Goal: Check status: Check status

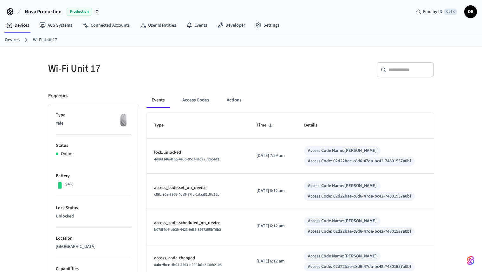
click at [205, 106] on button "Access Codes" at bounding box center [195, 100] width 37 height 15
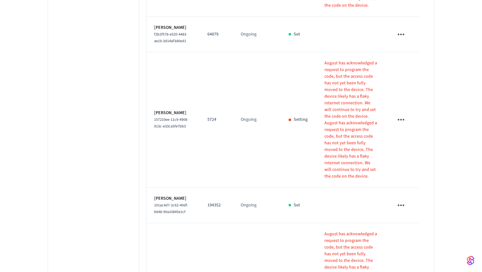
scroll to position [650, 0]
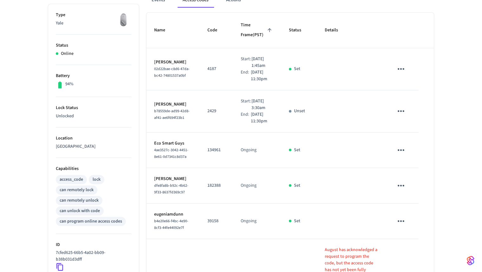
scroll to position [6, 0]
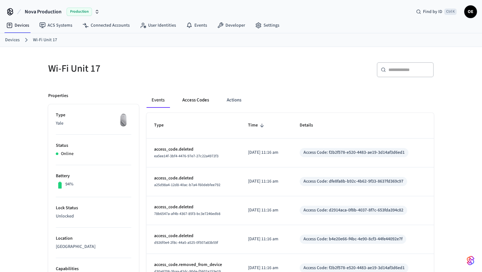
click at [203, 100] on button "Access Codes" at bounding box center [195, 100] width 37 height 15
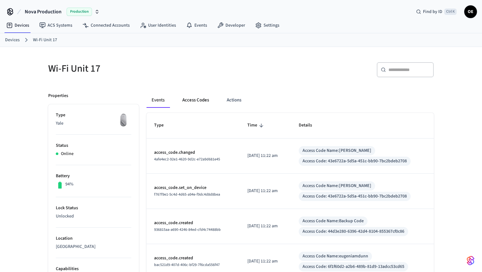
click at [202, 101] on button "Access Codes" at bounding box center [195, 100] width 37 height 15
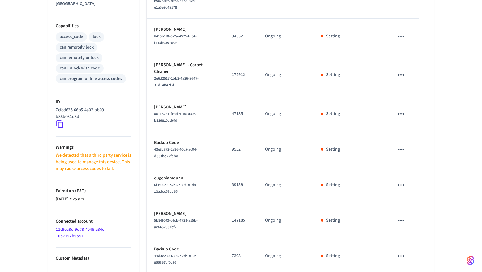
scroll to position [260, 0]
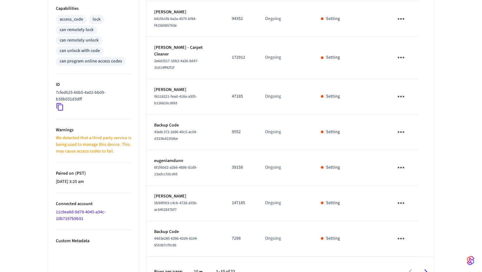
click at [431, 264] on div at bounding box center [337, 271] width 192 height 15
click at [427, 267] on icon "Go to next page" at bounding box center [426, 272] width 10 height 10
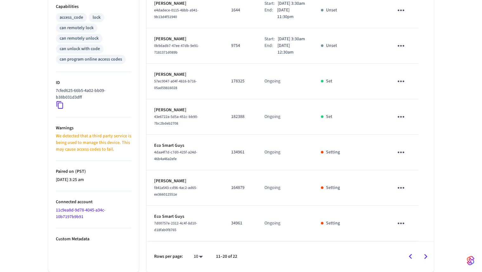
scroll to position [284, 0]
click at [430, 261] on icon "Go to next page" at bounding box center [426, 257] width 10 height 10
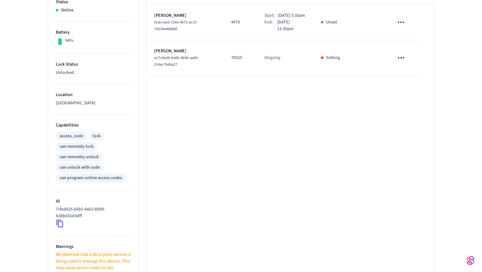
scroll to position [240, 0]
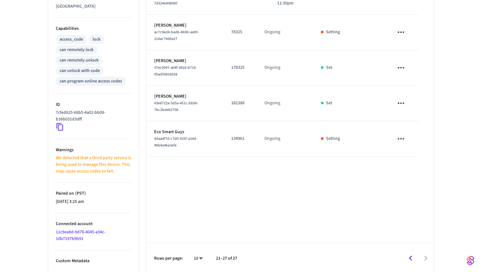
click at [416, 251] on div at bounding box center [338, 258] width 190 height 15
click at [411, 255] on icon "Go to previous page" at bounding box center [410, 258] width 10 height 10
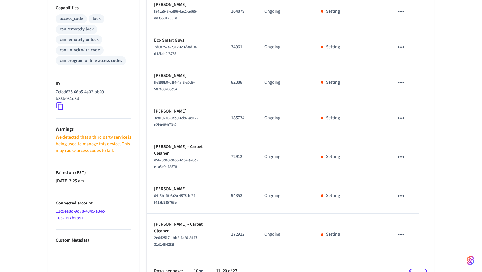
scroll to position [271, 0]
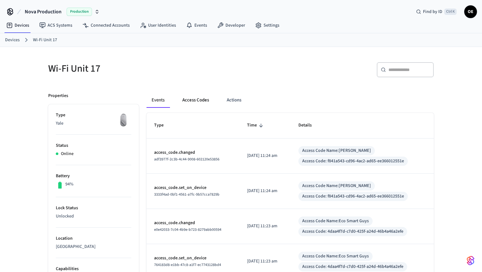
click at [203, 100] on button "Access Codes" at bounding box center [195, 100] width 37 height 15
click at [195, 36] on ol "Devices Wi-Fi Unit 17" at bounding box center [243, 40] width 477 height 8
click at [193, 104] on button "Access Codes" at bounding box center [195, 100] width 37 height 15
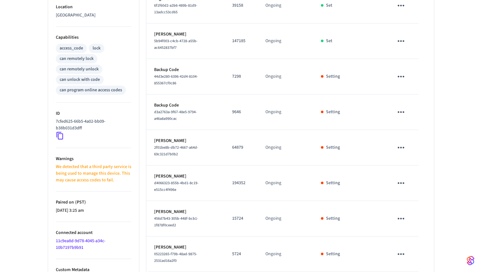
scroll to position [260, 0]
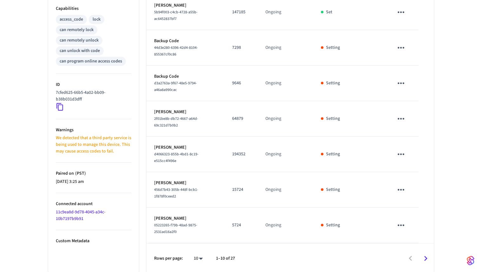
click at [431, 256] on button "Go to next page" at bounding box center [425, 258] width 15 height 15
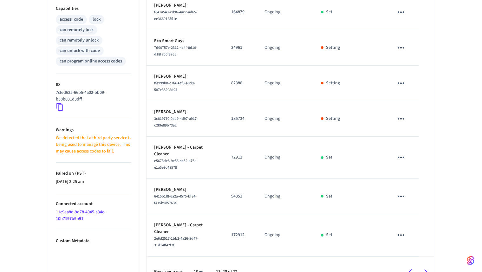
click at [428, 256] on div "Rows per page: 10 ** 11–20 of 27" at bounding box center [289, 271] width 287 height 31
click at [425, 264] on button "Go to next page" at bounding box center [425, 271] width 15 height 15
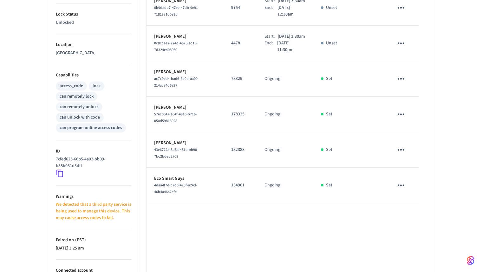
scroll to position [240, 0]
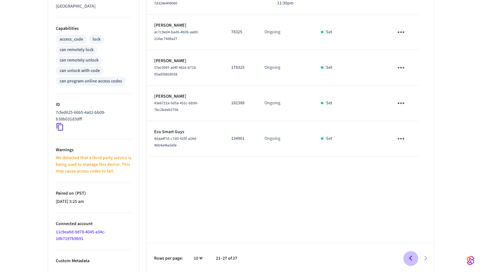
click at [407, 255] on icon "Go to previous page" at bounding box center [410, 258] width 10 height 10
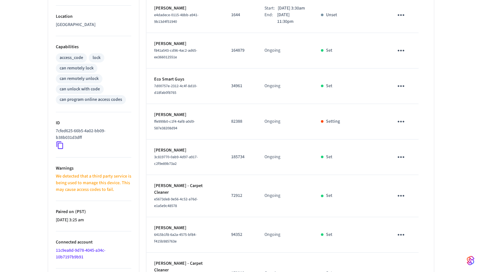
scroll to position [271, 0]
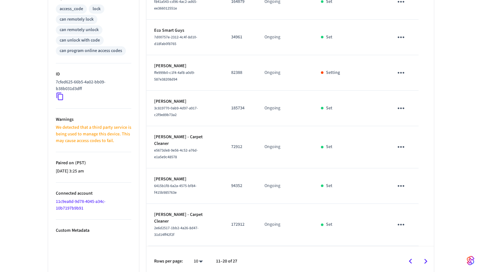
click at [428, 256] on icon "Go to next page" at bounding box center [426, 261] width 10 height 10
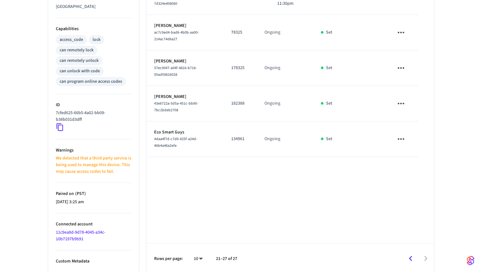
scroll to position [240, 0]
drag, startPoint x: 395, startPoint y: 247, endPoint x: 402, endPoint y: 250, distance: 8.0
click at [395, 247] on div "Rows per page: 10 ** 21–27 of 27" at bounding box center [289, 258] width 287 height 31
click at [408, 258] on icon "Go to previous page" at bounding box center [410, 258] width 10 height 10
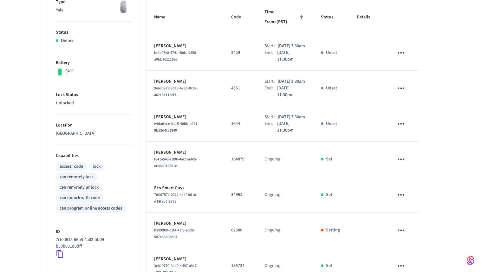
scroll to position [80, 0]
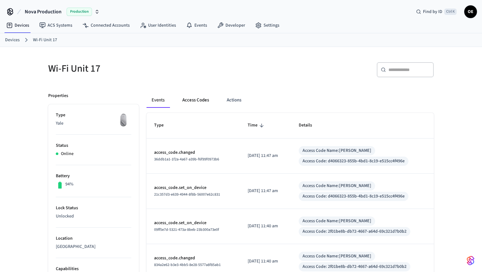
click at [208, 103] on button "Access Codes" at bounding box center [195, 100] width 37 height 15
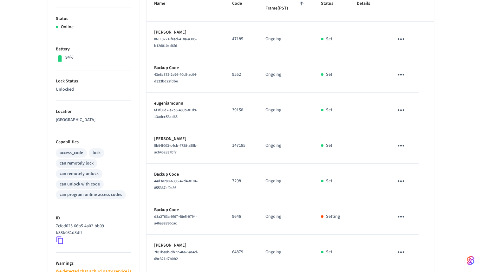
scroll to position [260, 0]
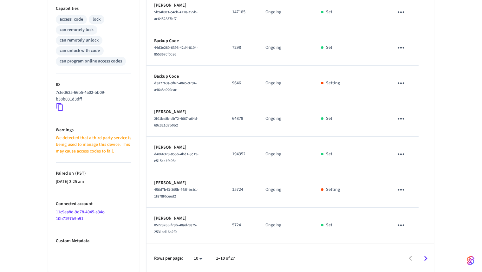
click at [430, 254] on icon "Go to next page" at bounding box center [426, 259] width 10 height 10
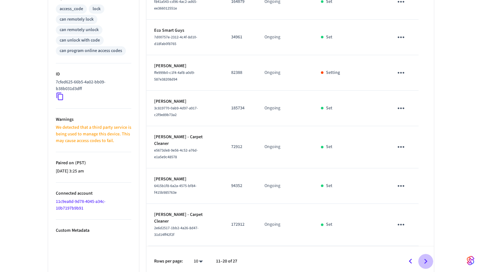
click at [422, 256] on icon "Go to next page" at bounding box center [426, 261] width 10 height 10
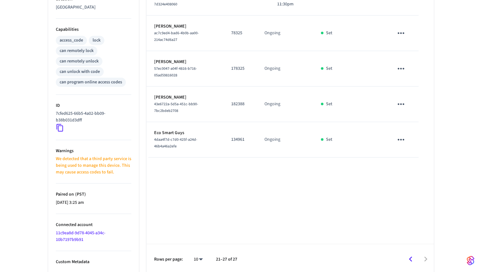
scroll to position [240, 0]
click at [415, 258] on button "Go to previous page" at bounding box center [410, 258] width 15 height 15
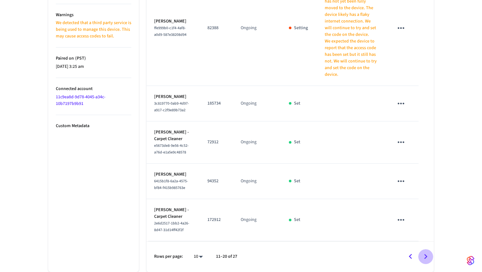
click at [421, 258] on icon "Go to next page" at bounding box center [426, 257] width 10 height 10
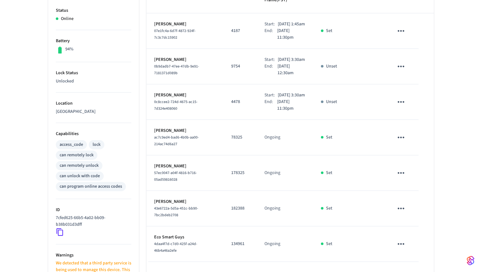
scroll to position [50, 0]
